Goal: Browse casually

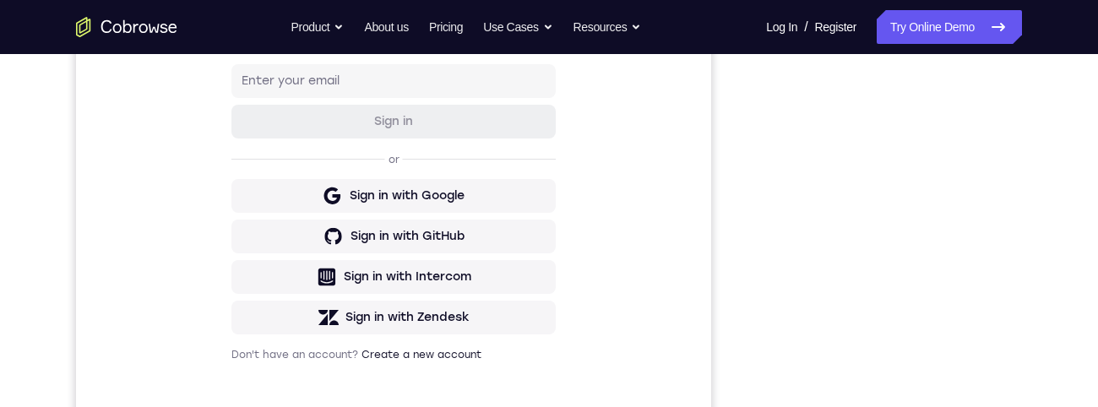
scroll to position [448, 0]
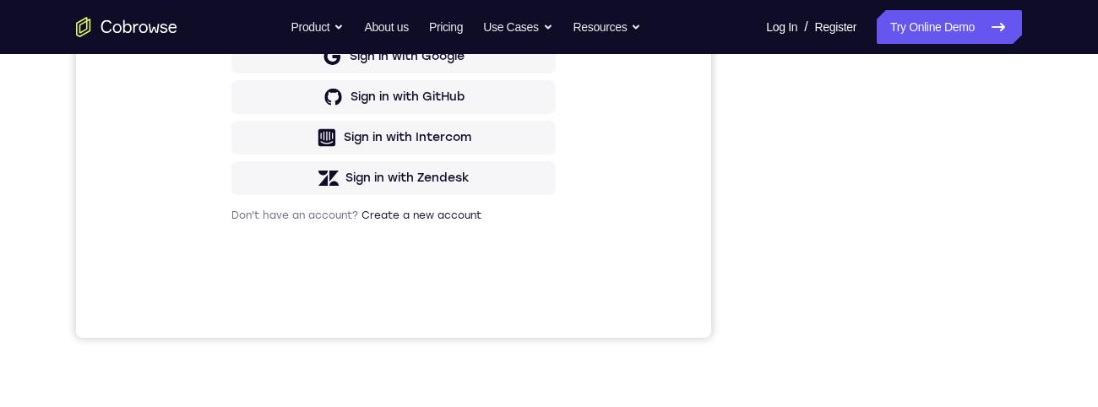
click at [1049, 182] on div "Your Support Agent Your Customer Web iOS Android Next Steps We’d be happy to gi…" at bounding box center [548, 163] width 1081 height 1114
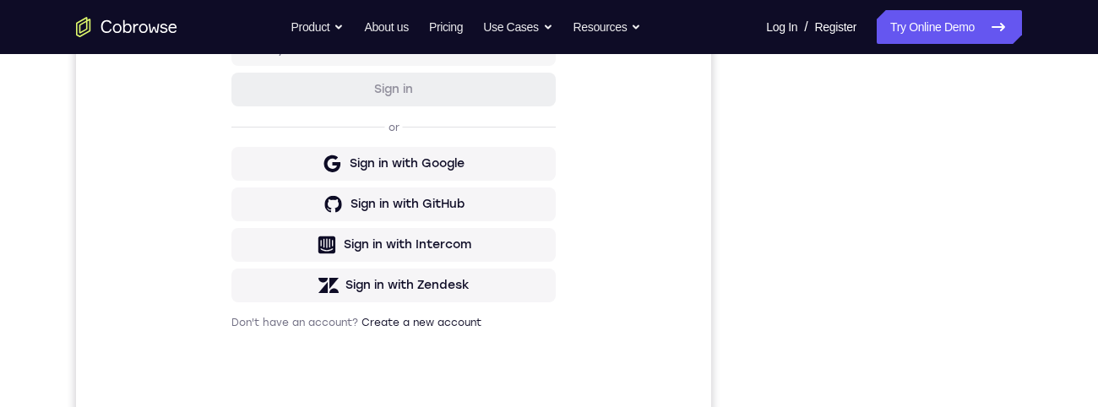
scroll to position [260, 0]
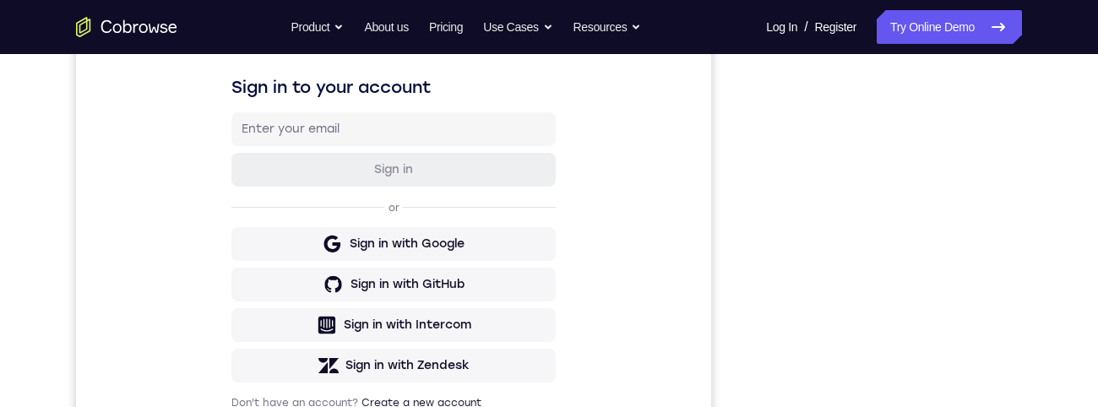
click at [1045, 324] on div "Your Support Agent Your Customer Web iOS Android Next Steps We’d be happy to gi…" at bounding box center [548, 351] width 1081 height 1114
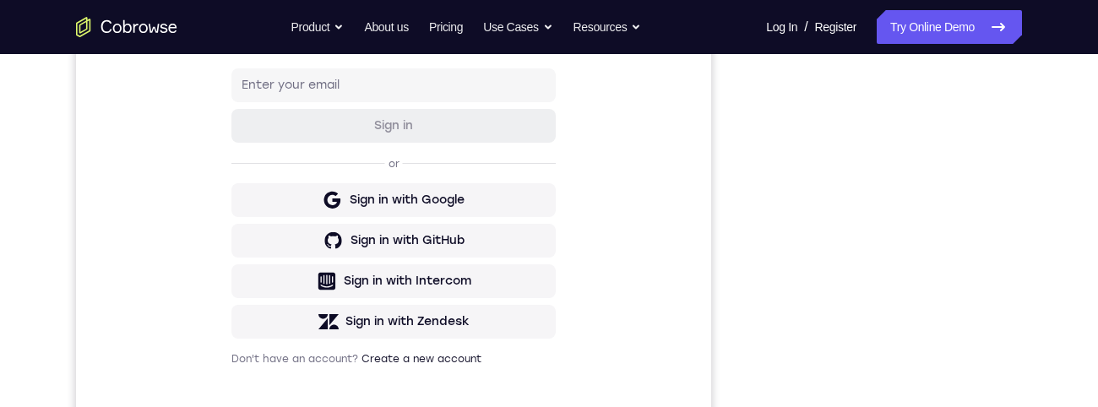
scroll to position [328, 0]
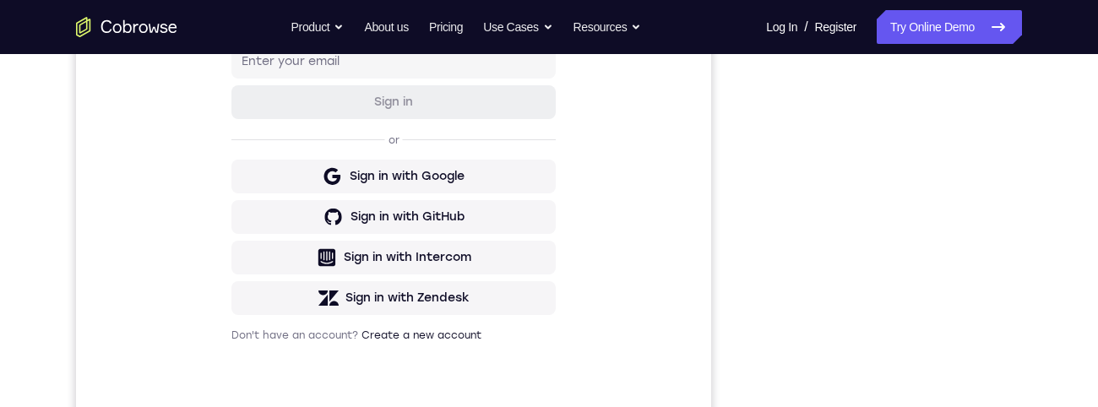
click at [1031, 286] on div "Your Support Agent Your Customer Web iOS Android Next Steps We’d be happy to gi…" at bounding box center [548, 283] width 1081 height 1114
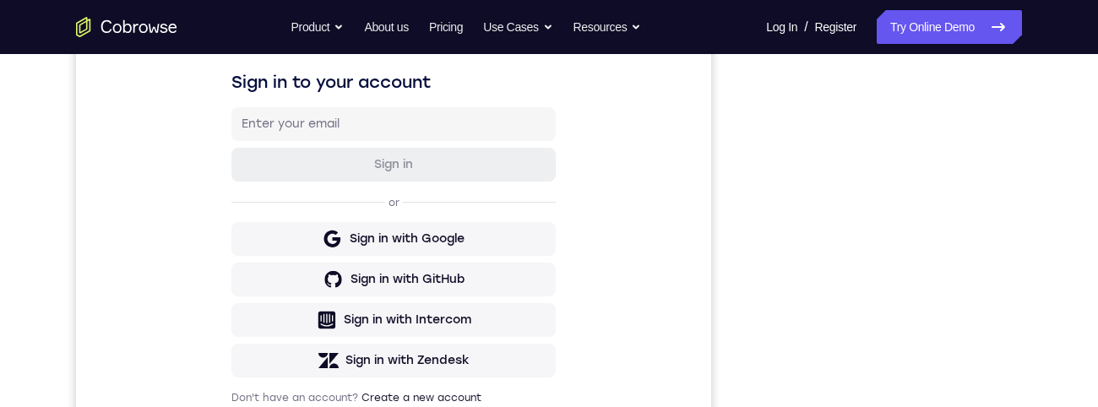
scroll to position [242, 0]
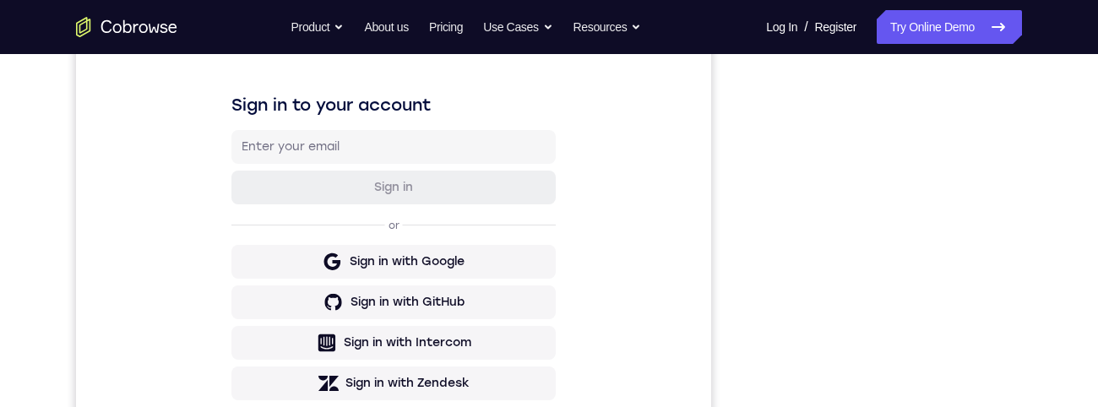
click at [1054, 217] on div "Your Support Agent Your Customer Web iOS Android Next Steps We’d be happy to gi…" at bounding box center [548, 369] width 1081 height 1114
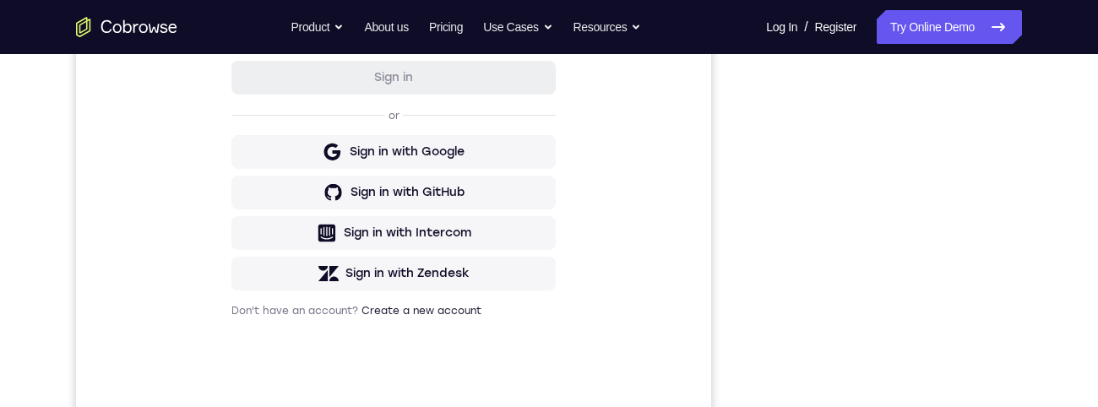
scroll to position [278, 0]
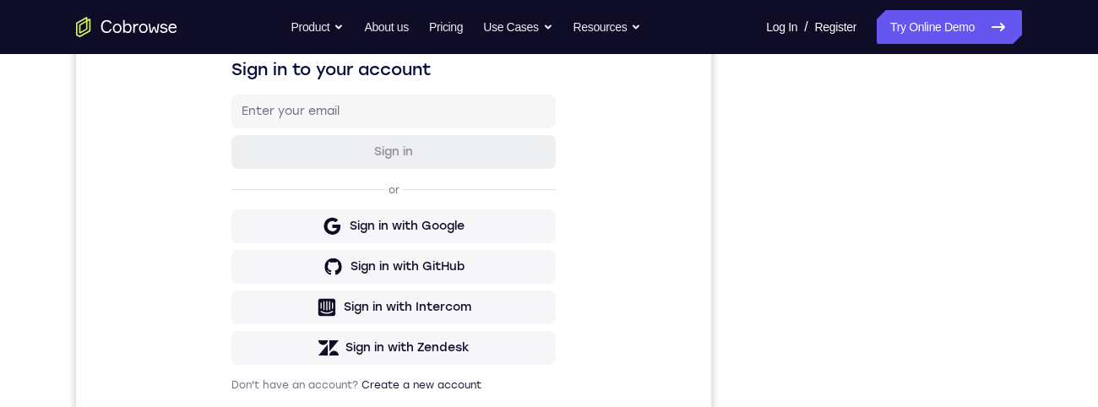
click at [1066, 279] on div "Your Support Agent Your Customer Web iOS Android Next Steps We’d be happy to gi…" at bounding box center [548, 333] width 1081 height 1114
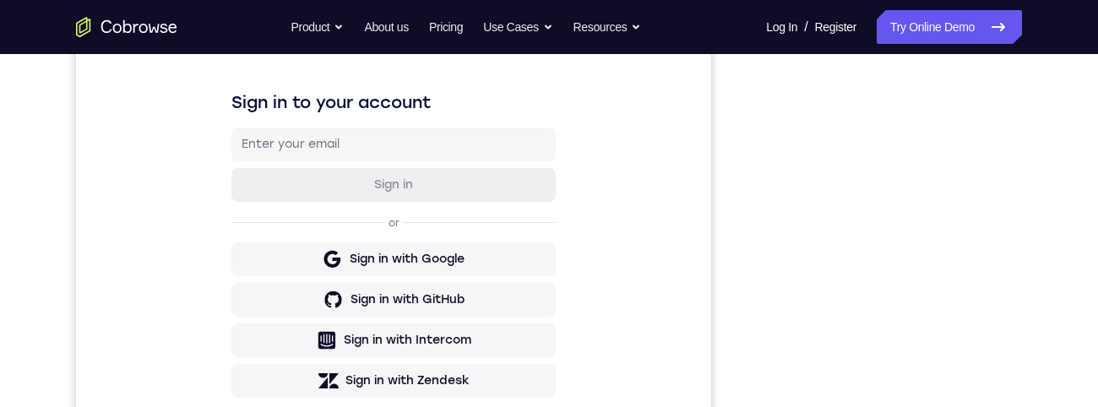
scroll to position [166, 0]
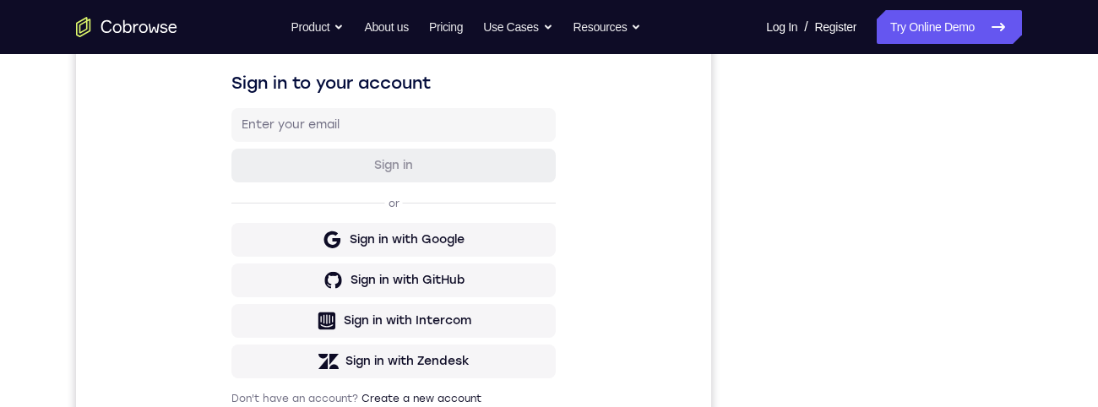
scroll to position [231, 0]
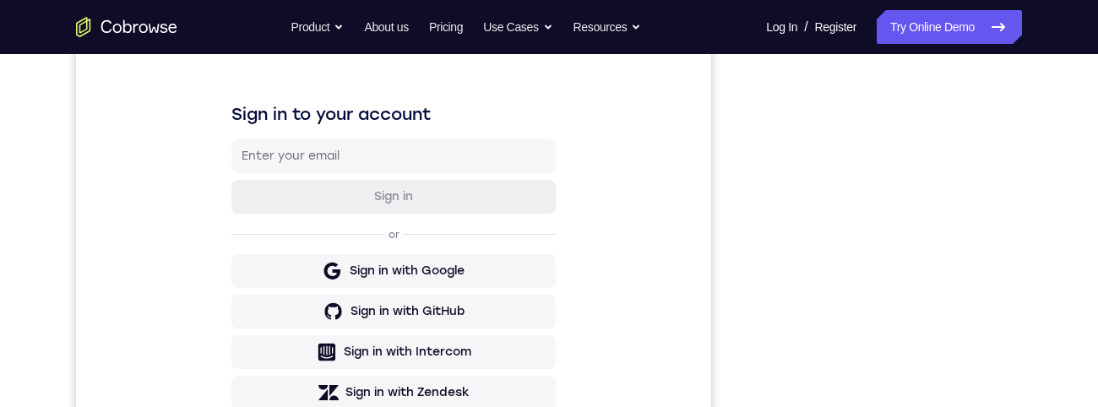
click at [1043, 217] on div "Your Support Agent Your Customer Web iOS Android Next Steps We’d be happy to gi…" at bounding box center [548, 378] width 1081 height 1114
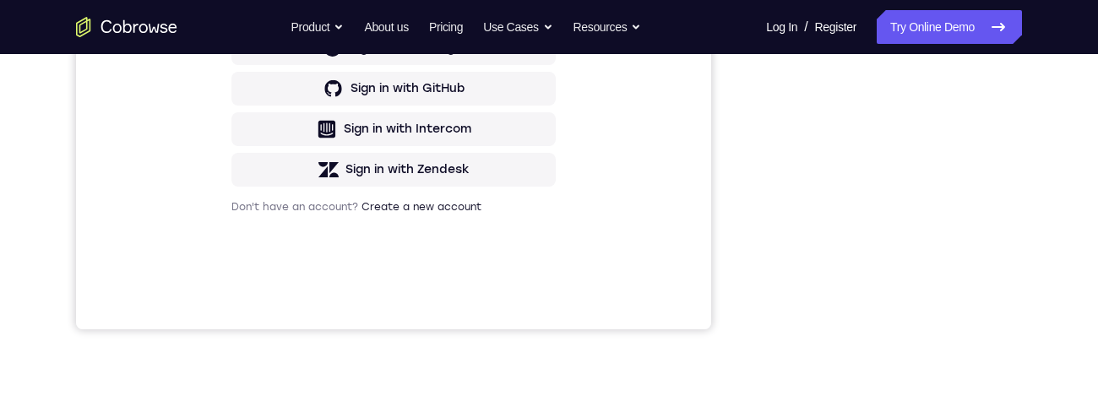
scroll to position [425, 0]
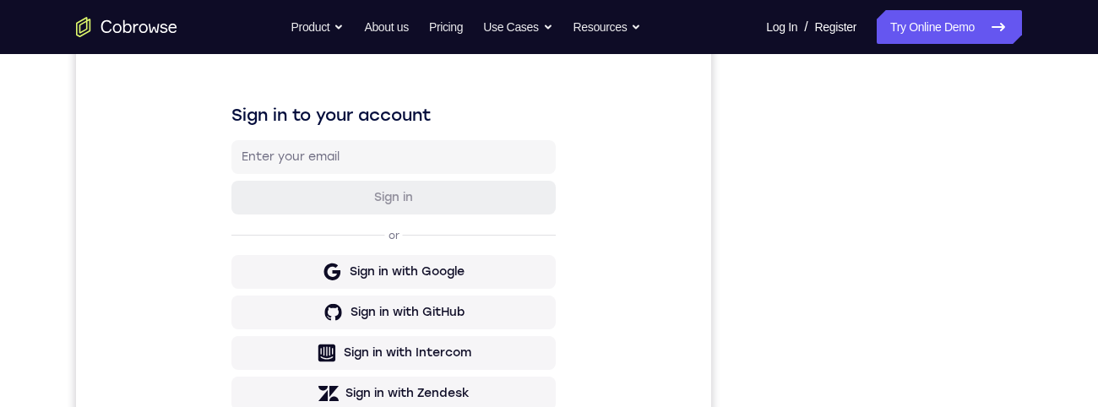
click at [1035, 242] on div "Your Support Agent Your Customer Web iOS Android Next Steps We’d be happy to gi…" at bounding box center [548, 379] width 1081 height 1114
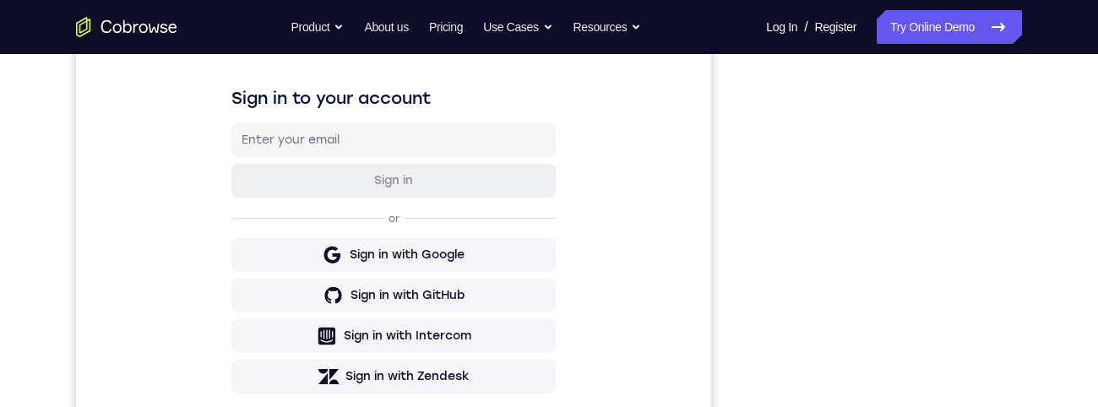
scroll to position [232, 0]
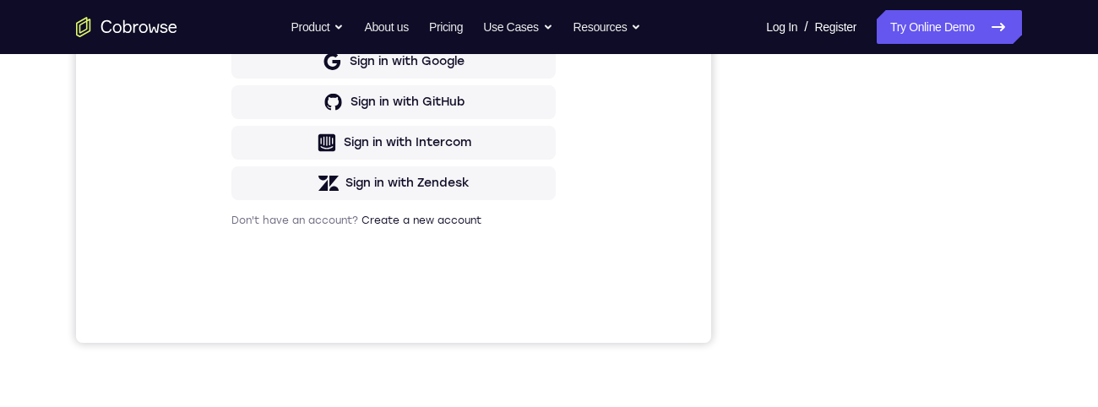
click at [1048, 209] on div "Your Support Agent Your Customer Web iOS Android Next Steps We’d be happy to gi…" at bounding box center [548, 168] width 1081 height 1114
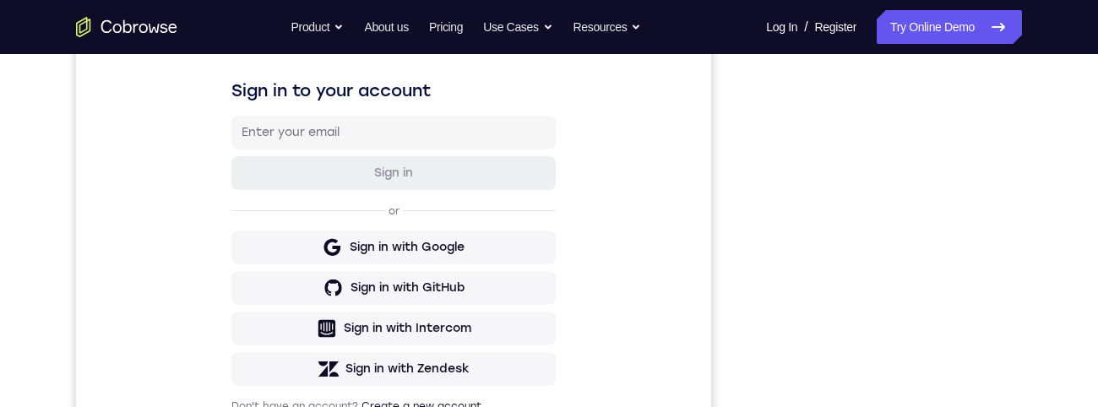
scroll to position [263, 0]
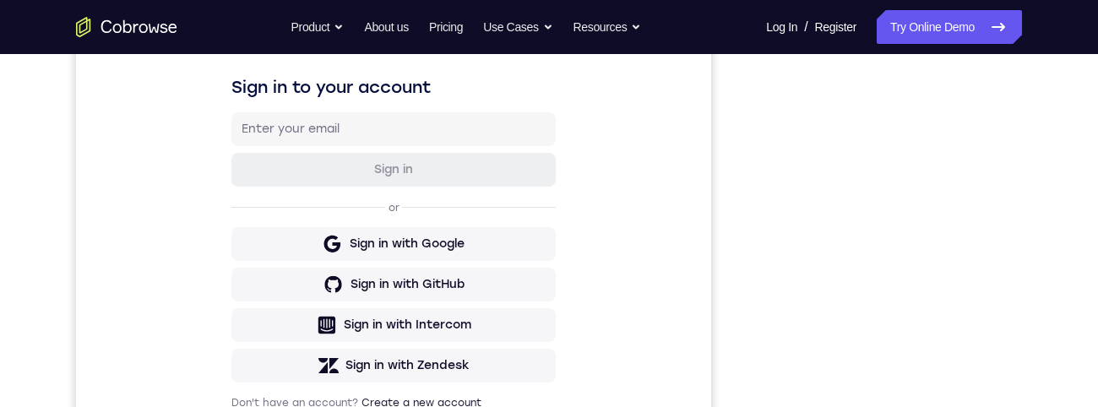
click at [1027, 199] on div "Your Support Agent Your Customer Web iOS Android Next Steps We’d be happy to gi…" at bounding box center [548, 351] width 1081 height 1114
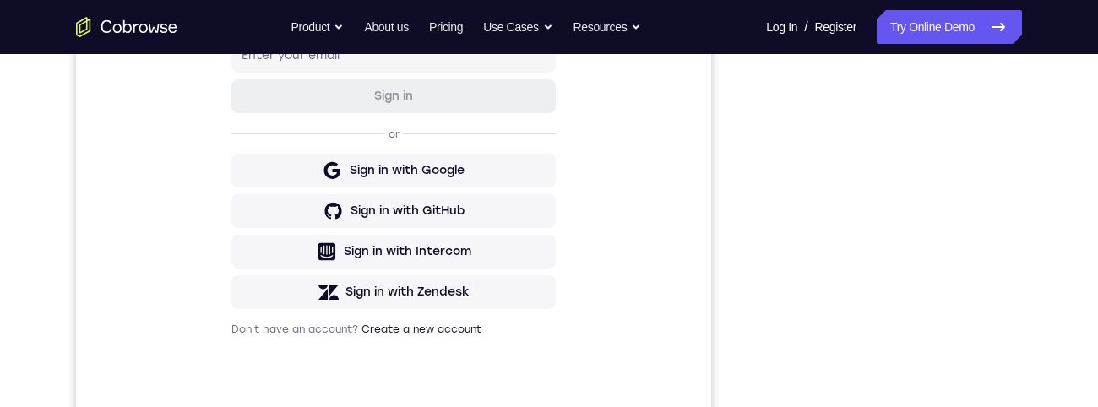
scroll to position [182, 0]
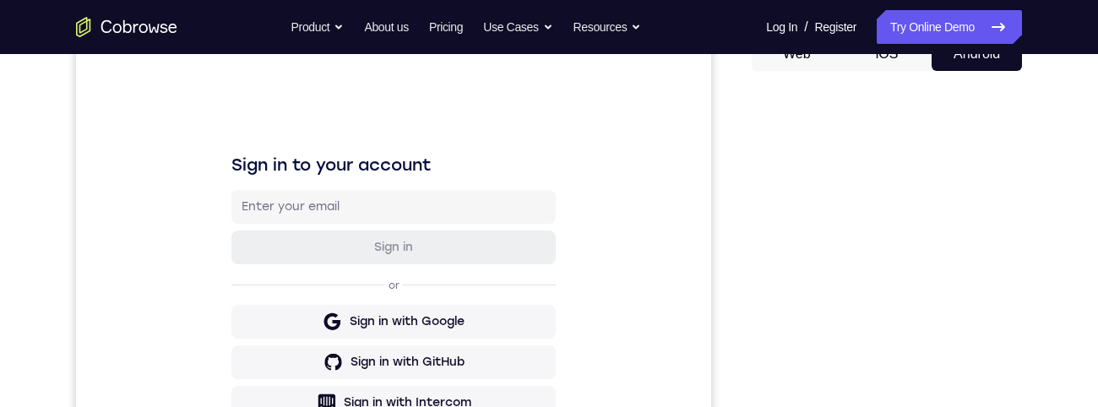
click at [1020, 225] on div at bounding box center [887, 343] width 270 height 519
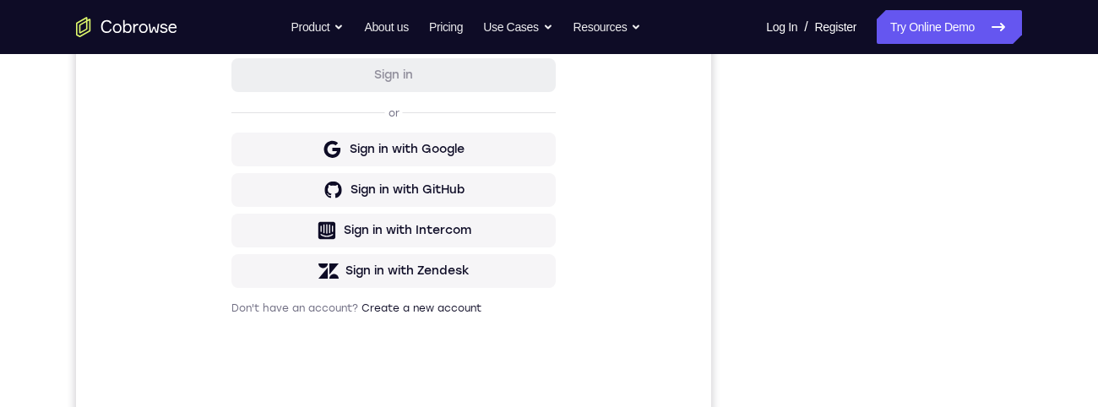
scroll to position [400, 0]
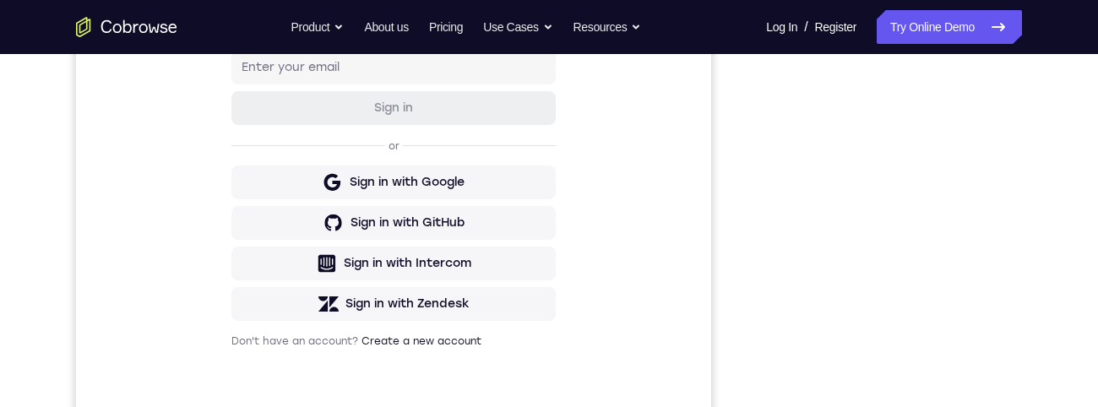
click at [1031, 253] on div "Your Support Agent Your Customer Web iOS Android Next Steps We’d be happy to gi…" at bounding box center [548, 289] width 1081 height 1114
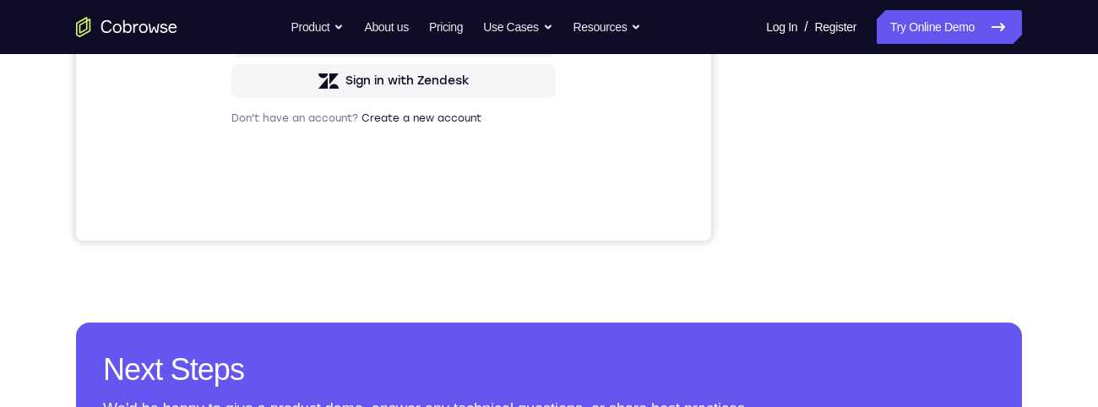
scroll to position [547, 0]
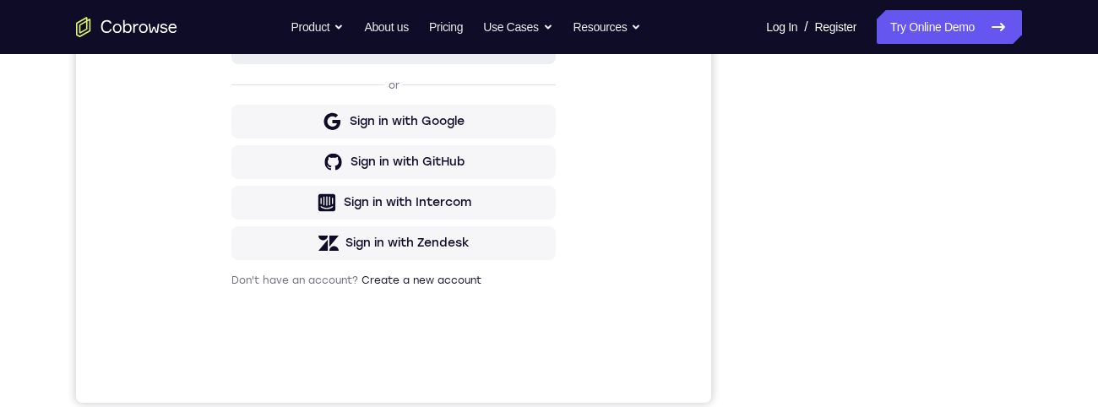
click at [1058, 201] on div "Your Support Agent Your Customer Web iOS Android Next Steps We’d be happy to gi…" at bounding box center [548, 228] width 1081 height 1114
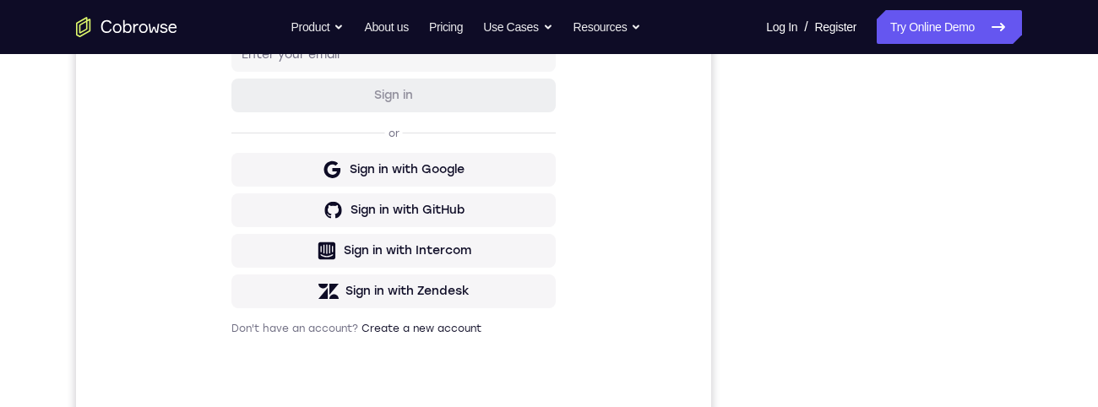
scroll to position [333, 0]
click at [1047, 283] on div "Your Support Agent Your Customer Web iOS Android Next Steps We’d be happy to gi…" at bounding box center [548, 278] width 1081 height 1114
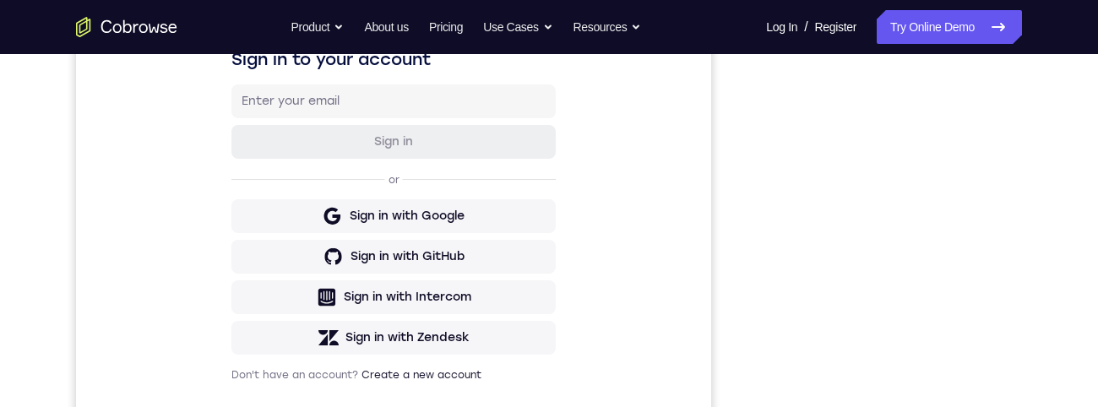
scroll to position [269, 0]
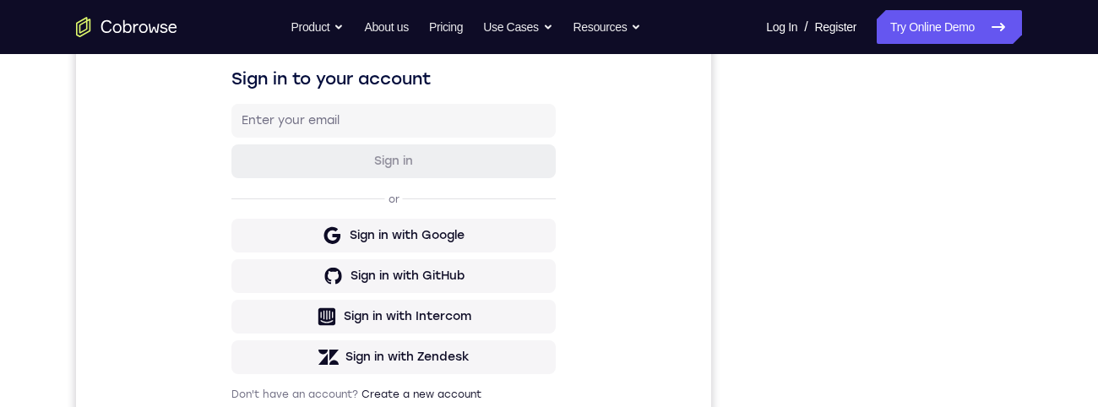
click at [1068, 324] on div "Your Support Agent Your Customer Web iOS Android Next Steps We’d be happy to gi…" at bounding box center [548, 342] width 1081 height 1114
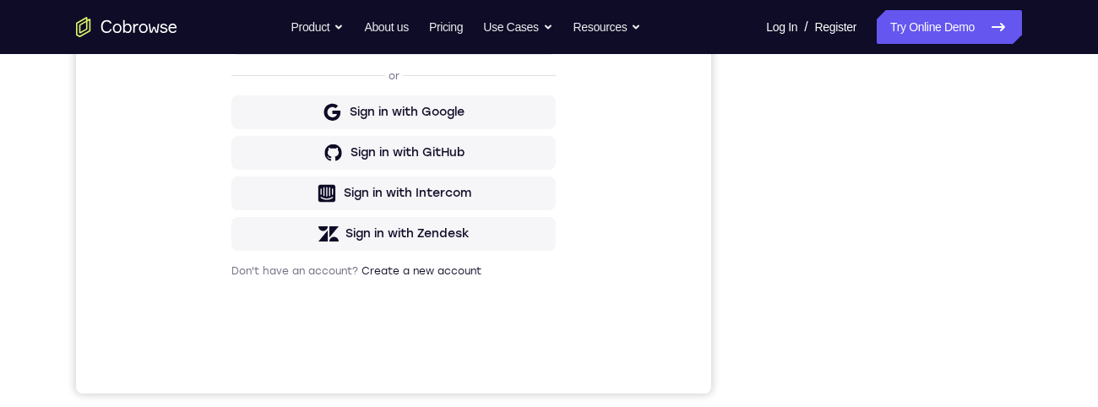
scroll to position [335, 0]
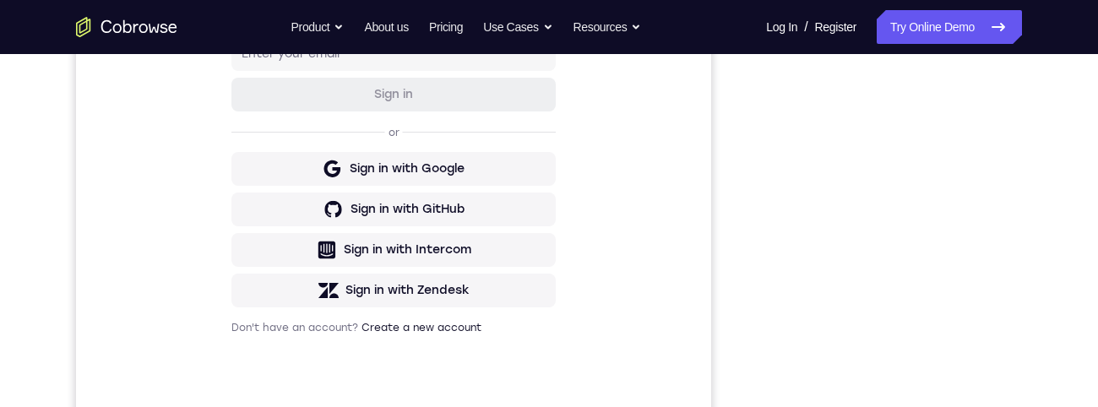
click at [1061, 280] on div "Your Support Agent Your Customer Web iOS Android Next Steps We’d be happy to gi…" at bounding box center [548, 276] width 1081 height 1114
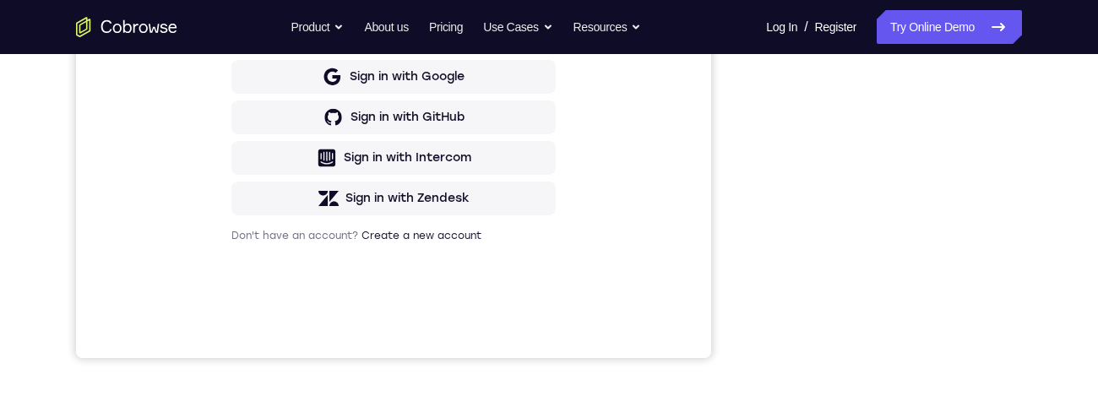
scroll to position [350, 0]
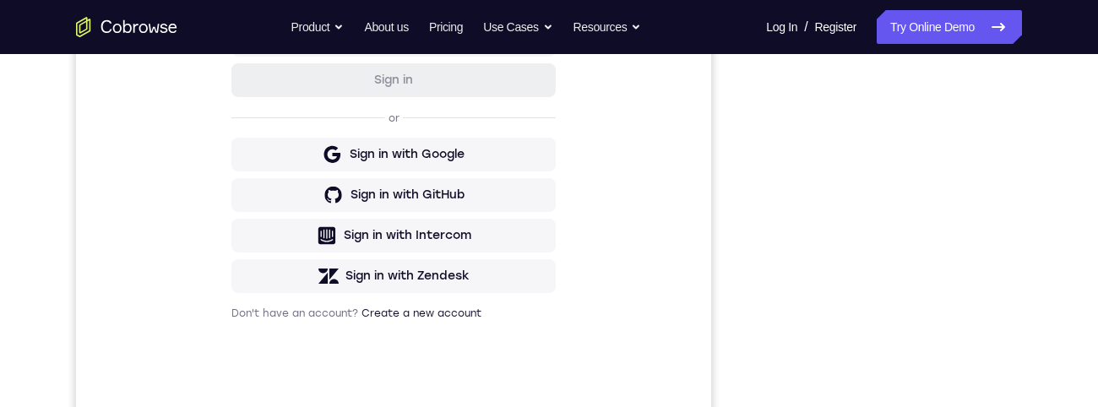
click at [1033, 276] on div "Your Support Agent Your Customer Web iOS Android Next Steps We’d be happy to gi…" at bounding box center [548, 261] width 1081 height 1114
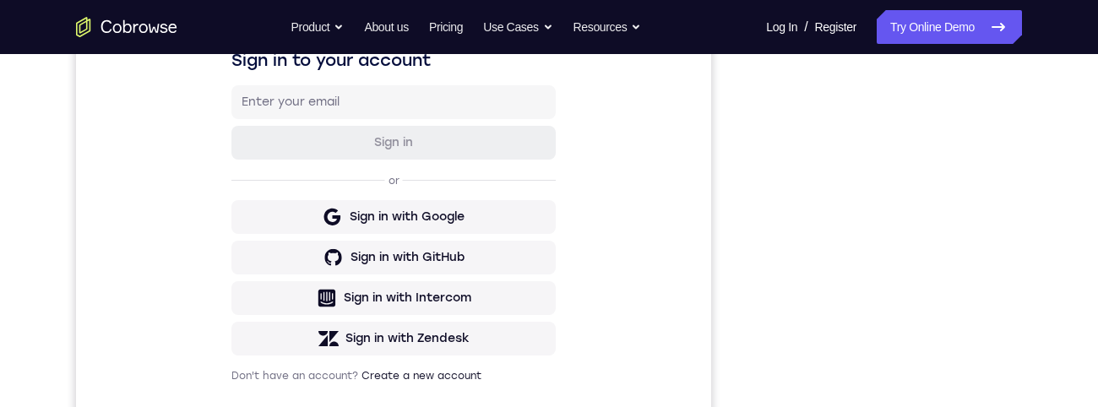
scroll to position [360, 0]
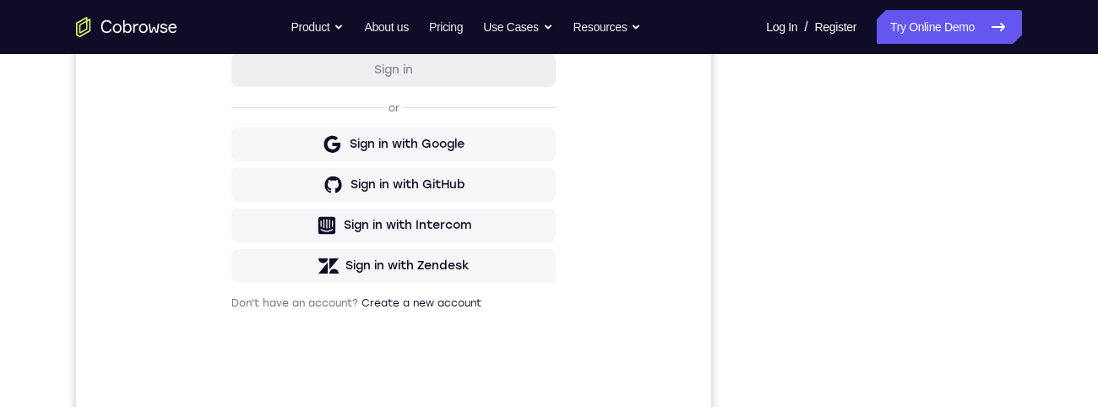
click at [1038, 273] on div "Your Support Agent Your Customer Web iOS Android Next Steps We’d be happy to gi…" at bounding box center [548, 251] width 1081 height 1114
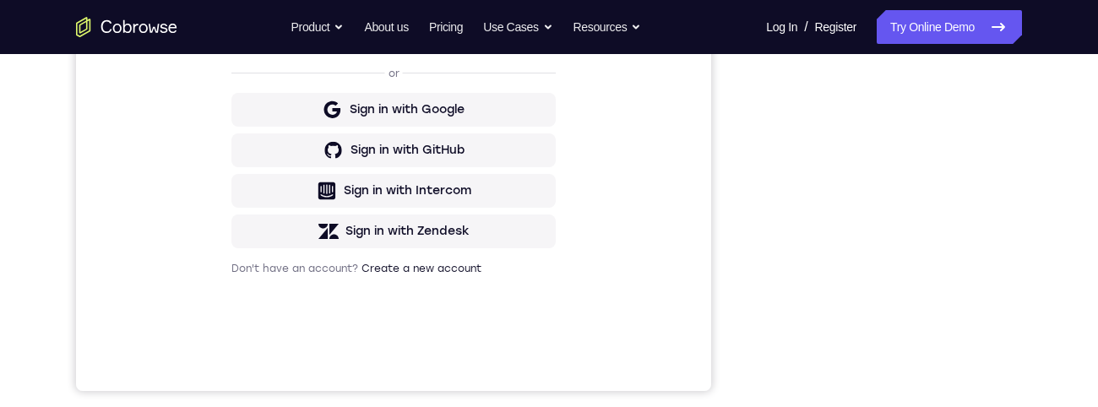
scroll to position [336, 0]
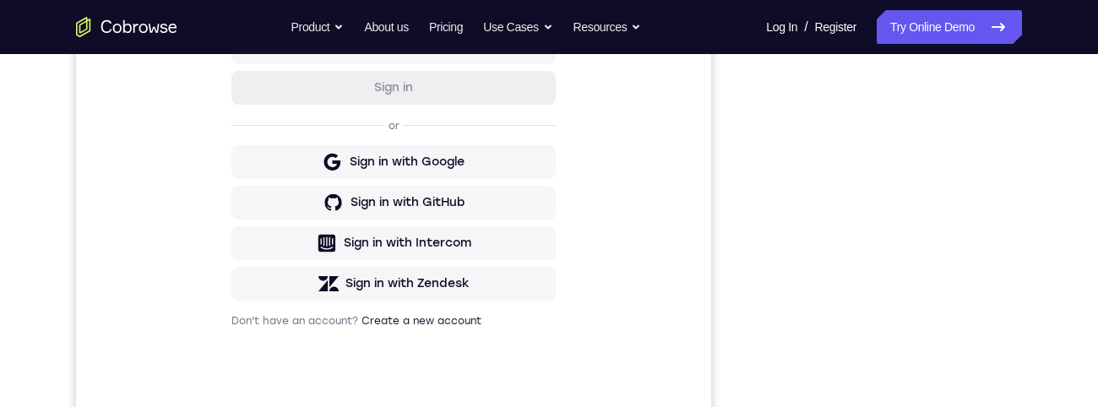
click at [1035, 258] on div "Your Support Agent Your Customer Web iOS Android Next Steps We’d be happy to gi…" at bounding box center [548, 269] width 1081 height 1114
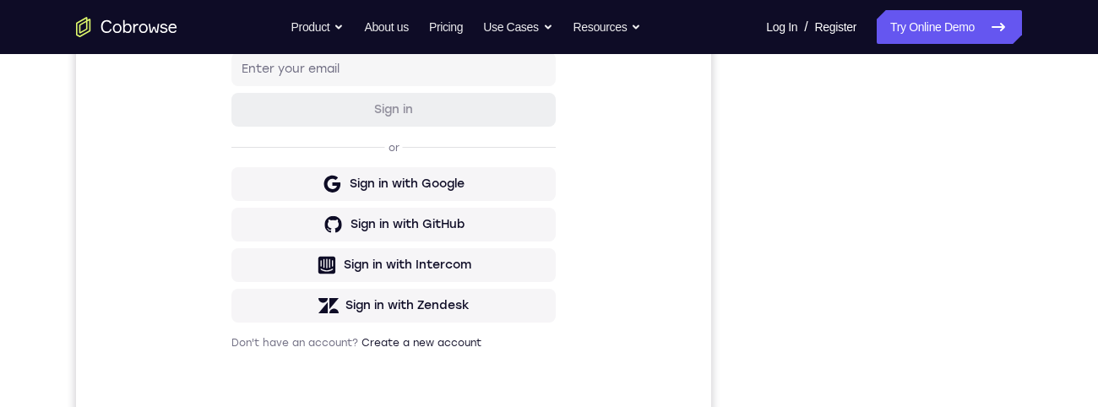
scroll to position [161, 0]
